Goal: Task Accomplishment & Management: Manage account settings

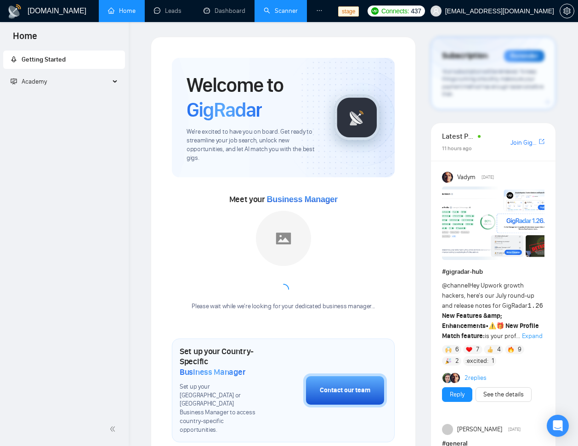
click at [291, 10] on link "Scanner" at bounding box center [281, 11] width 34 height 8
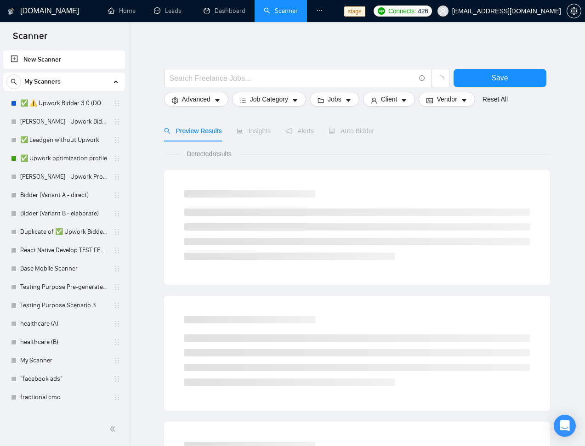
click at [318, 8] on icon "ellipsis" at bounding box center [319, 10] width 6 height 6
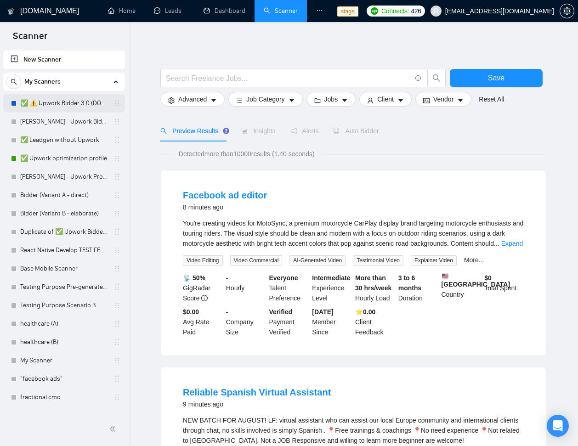
click at [55, 107] on link "✅ ⚠️ Upwork Bidder 3.0 (DO NOT TOUCH)" at bounding box center [63, 103] width 87 height 18
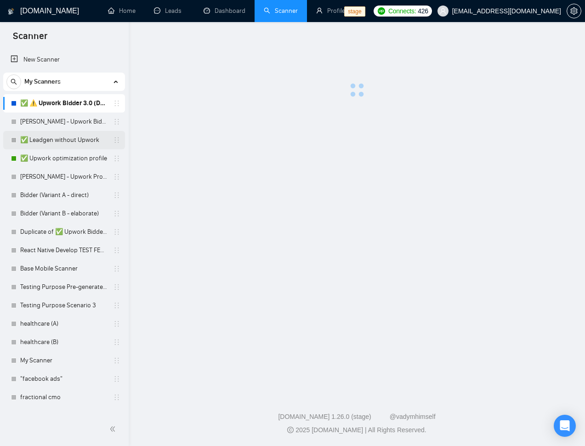
click at [54, 141] on link "✅ Leadgen without Upwork" at bounding box center [63, 140] width 87 height 18
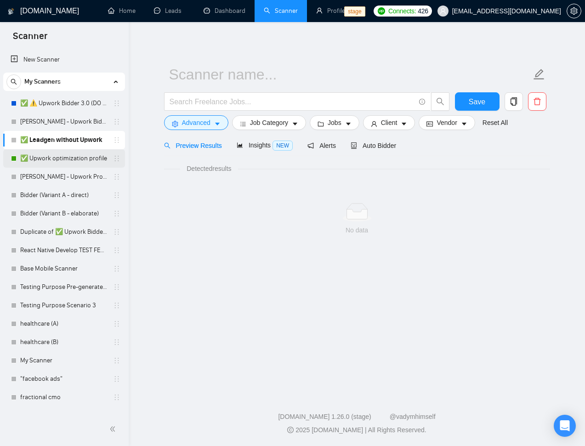
click at [52, 152] on link "✅ Upwork optimization profile" at bounding box center [63, 158] width 87 height 18
click at [52, 160] on link "✅ Upwork optimization profile" at bounding box center [63, 158] width 87 height 18
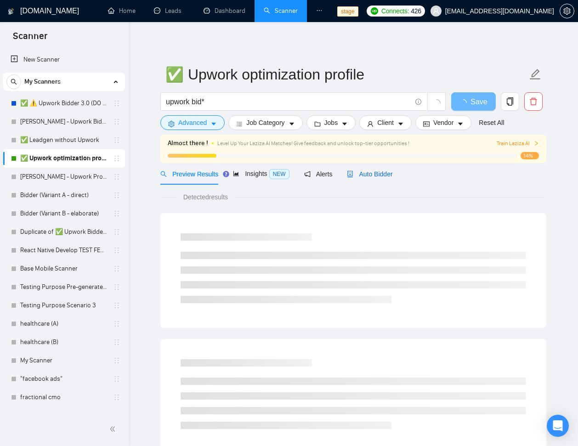
click at [355, 172] on span "Auto Bidder" at bounding box center [369, 173] width 45 height 7
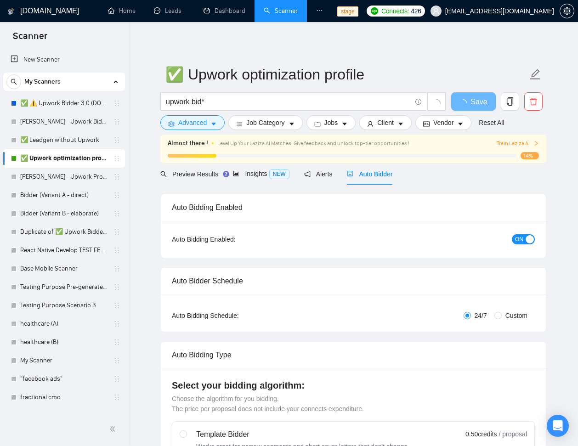
checkbox input "true"
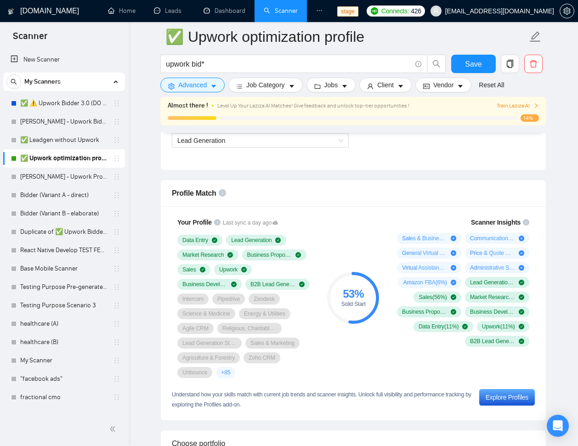
scroll to position [661, 0]
